Goal: Task Accomplishment & Management: Manage account settings

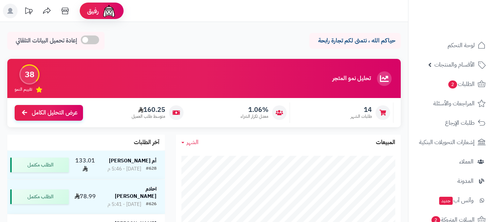
click at [12, 19] on link at bounding box center [10, 12] width 18 height 16
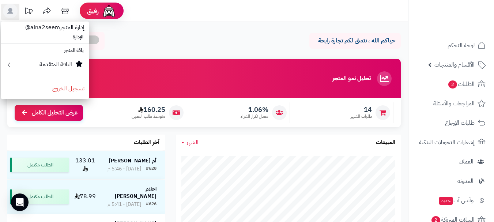
click at [162, 39] on div "حياكم الله ، نتمنى لكم تجارة رابحة إعادة تحميل البيانات التلقائي" at bounding box center [203, 43] width 393 height 22
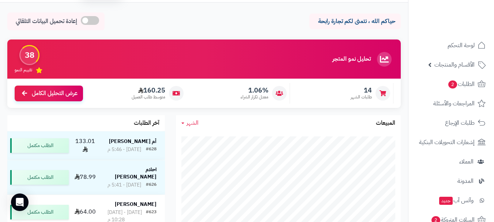
scroll to position [37, 0]
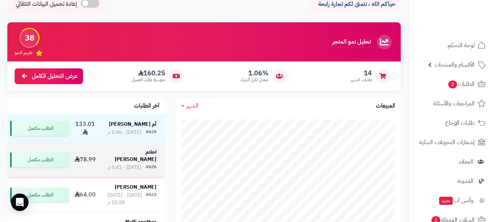
click at [137, 153] on strong "احلام الغامدي" at bounding box center [136, 155] width 42 height 15
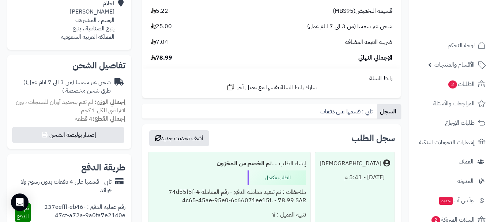
scroll to position [292, 0]
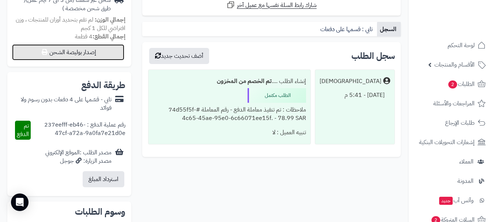
click at [81, 49] on button "إصدار بوليصة الشحن" at bounding box center [68, 52] width 112 height 16
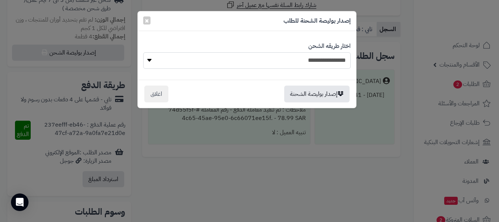
click at [198, 56] on select "**********" at bounding box center [247, 60] width 208 height 16
select select "****"
click at [143, 52] on select "**********" at bounding box center [247, 60] width 208 height 16
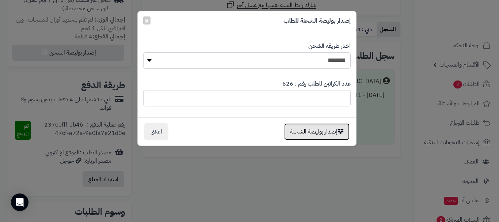
click at [323, 133] on button "إصدار بوليصة الشحنة" at bounding box center [316, 131] width 65 height 17
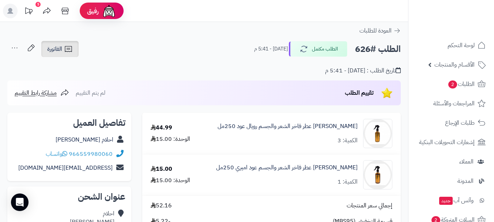
click at [53, 48] on span "الفاتورة" at bounding box center [54, 49] width 15 height 9
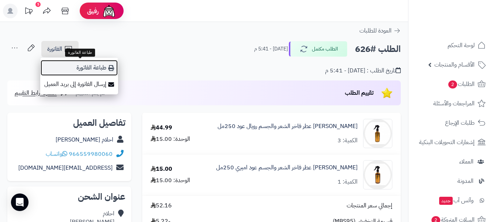
click at [67, 70] on link "طباعة الفاتورة" at bounding box center [79, 68] width 78 height 16
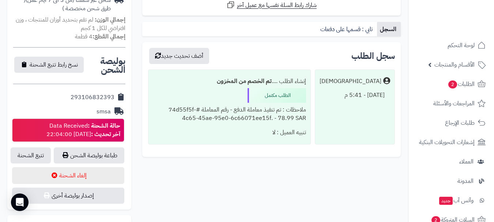
scroll to position [365, 0]
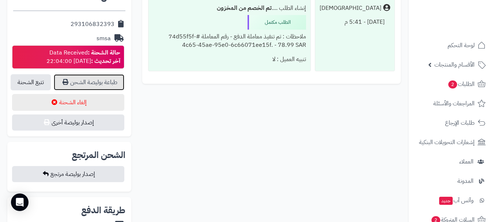
click at [103, 79] on link "طباعة بوليصة الشحن" at bounding box center [89, 82] width 71 height 16
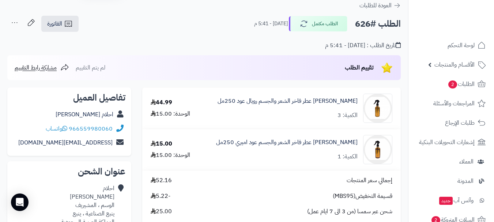
scroll to position [0, 0]
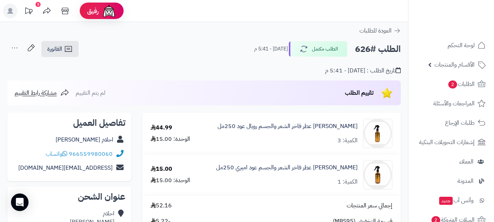
click at [14, 48] on icon at bounding box center [14, 48] width 15 height 15
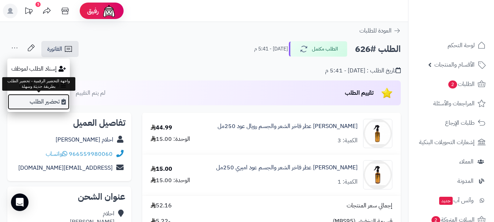
click at [45, 98] on link "تحضير الطلب" at bounding box center [38, 102] width 62 height 16
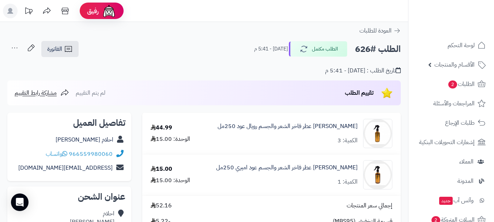
click at [4, 14] on rect at bounding box center [10, 11] width 15 height 15
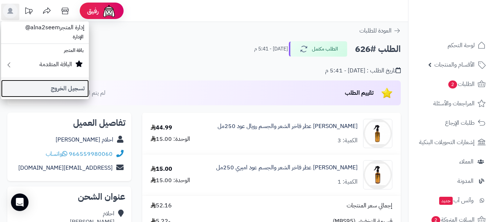
click at [74, 87] on link "تسجيل الخروج" at bounding box center [45, 89] width 88 height 18
